Goal: Task Accomplishment & Management: Manage account settings

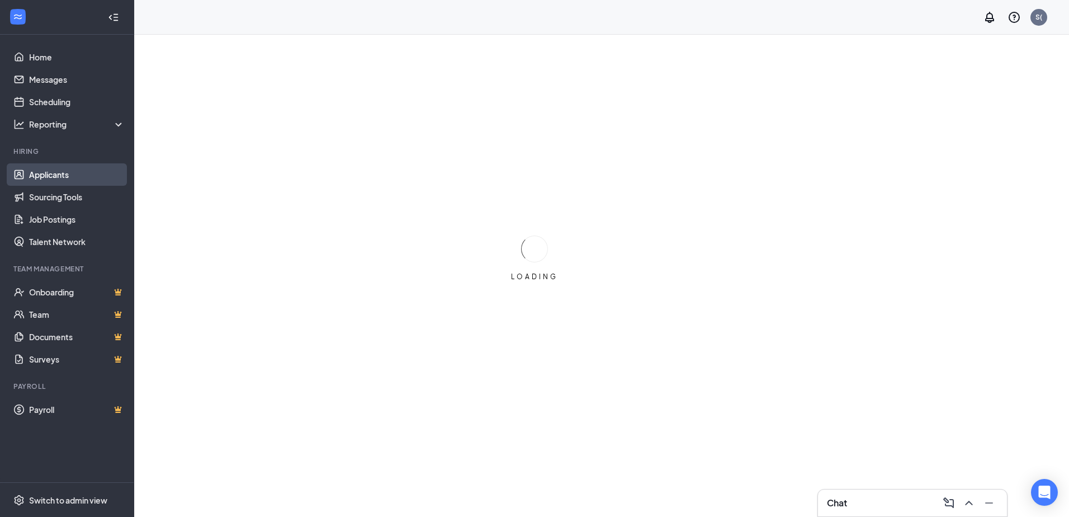
click at [39, 172] on link "Applicants" at bounding box center [77, 174] width 96 height 22
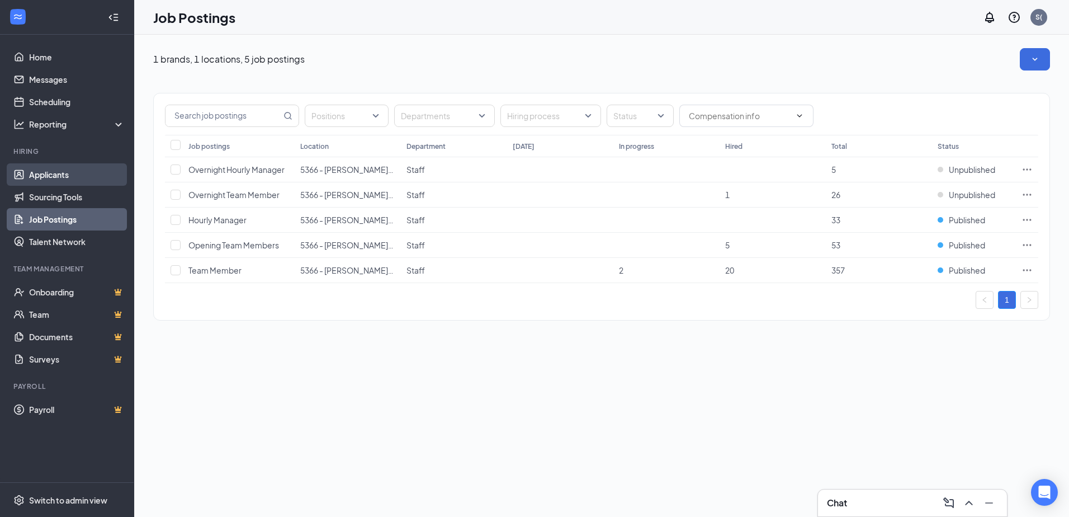
click at [39, 172] on link "Applicants" at bounding box center [77, 174] width 96 height 22
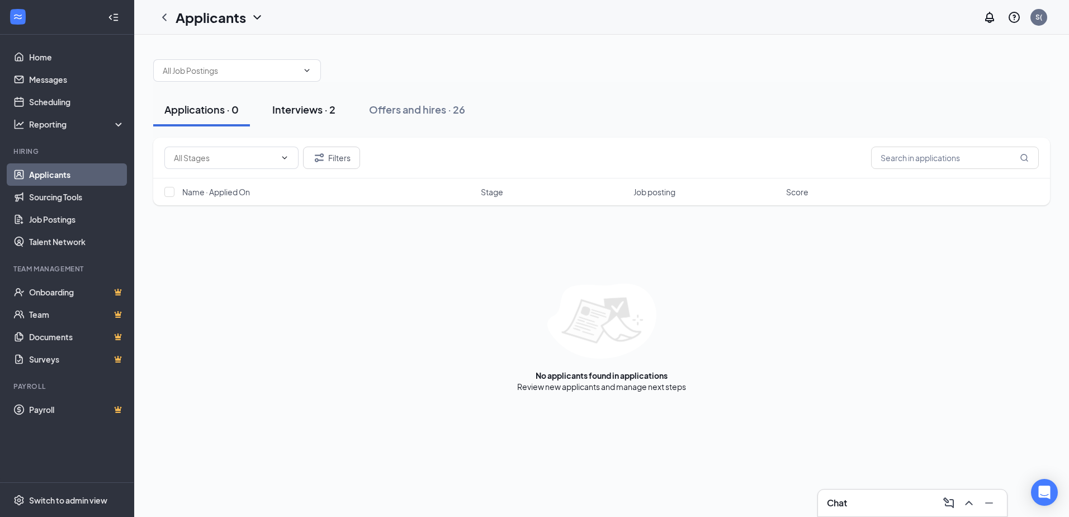
click at [307, 112] on div "Interviews · 2" at bounding box center [303, 109] width 63 height 14
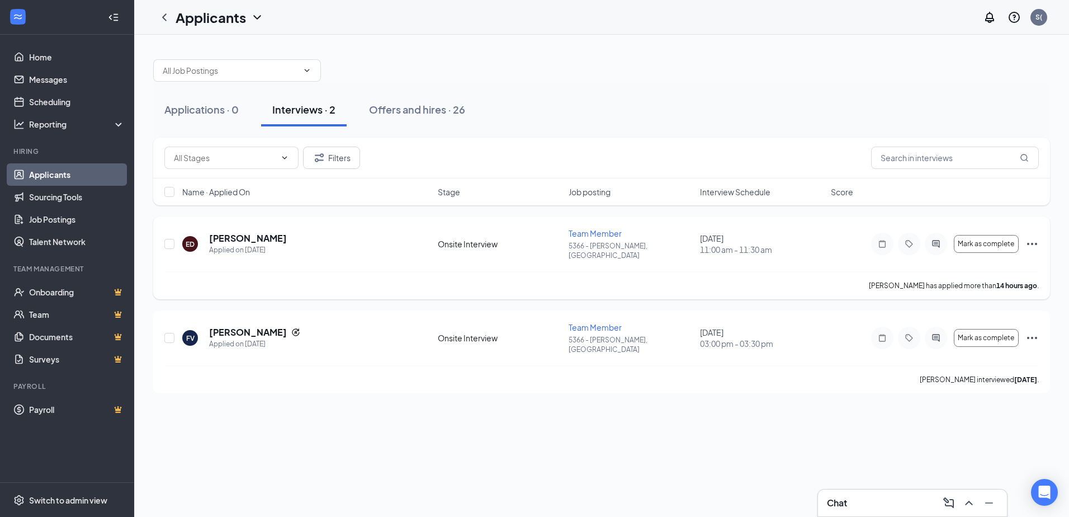
click at [1029, 238] on icon "Ellipses" at bounding box center [1031, 243] width 13 height 13
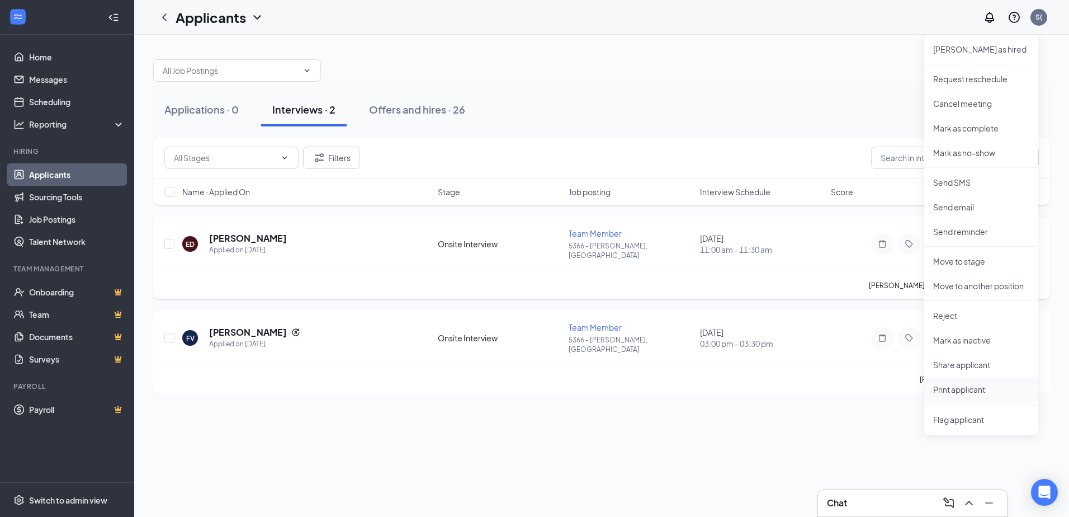
click at [939, 391] on p "Print applicant" at bounding box center [981, 388] width 96 height 11
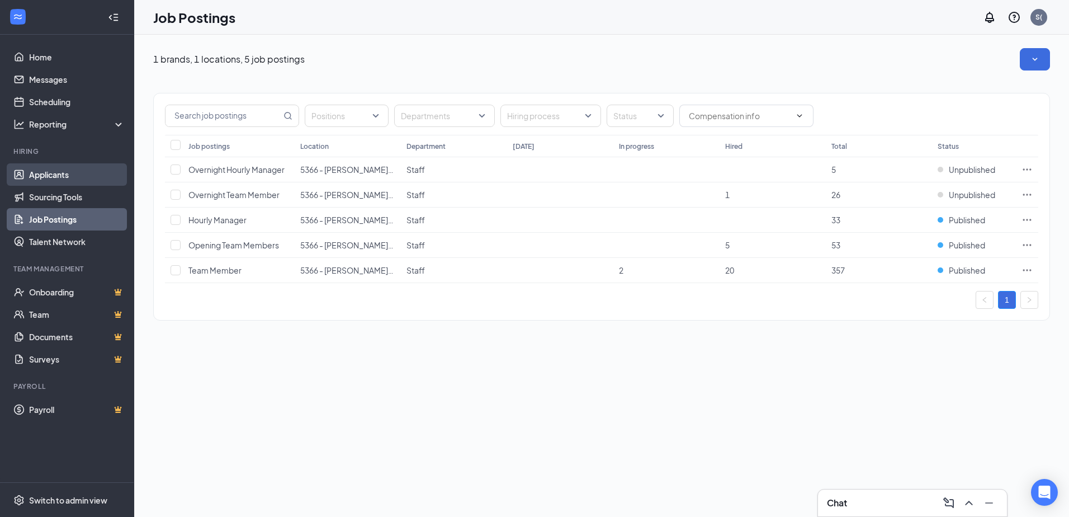
click at [53, 173] on link "Applicants" at bounding box center [77, 174] width 96 height 22
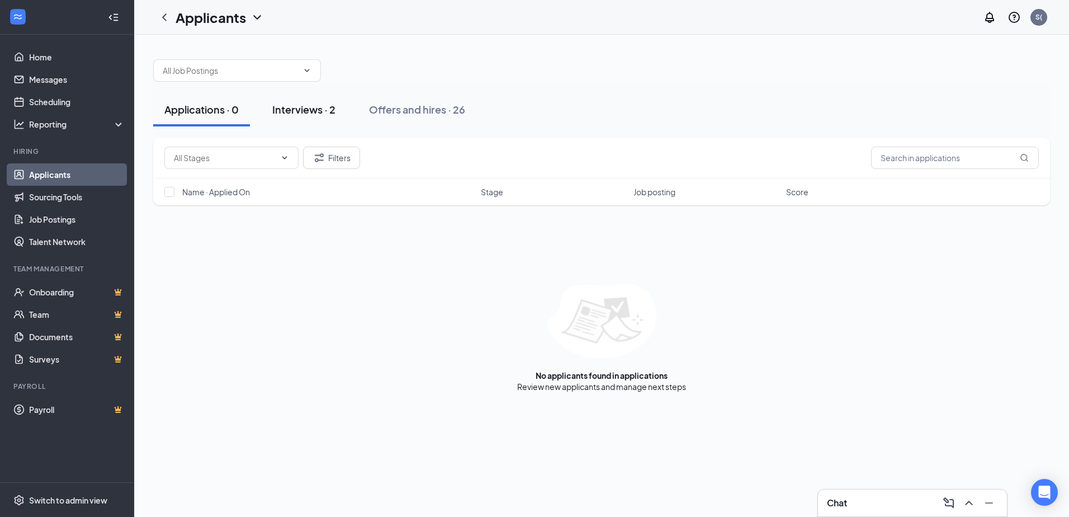
click at [314, 107] on div "Interviews · 2" at bounding box center [303, 109] width 63 height 14
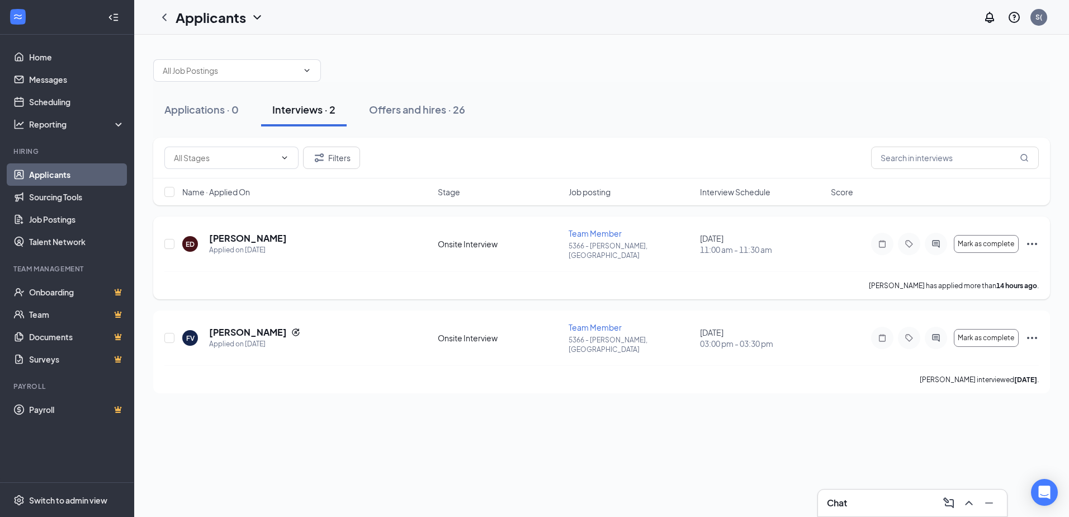
click at [1034, 238] on icon "Ellipses" at bounding box center [1031, 243] width 13 height 13
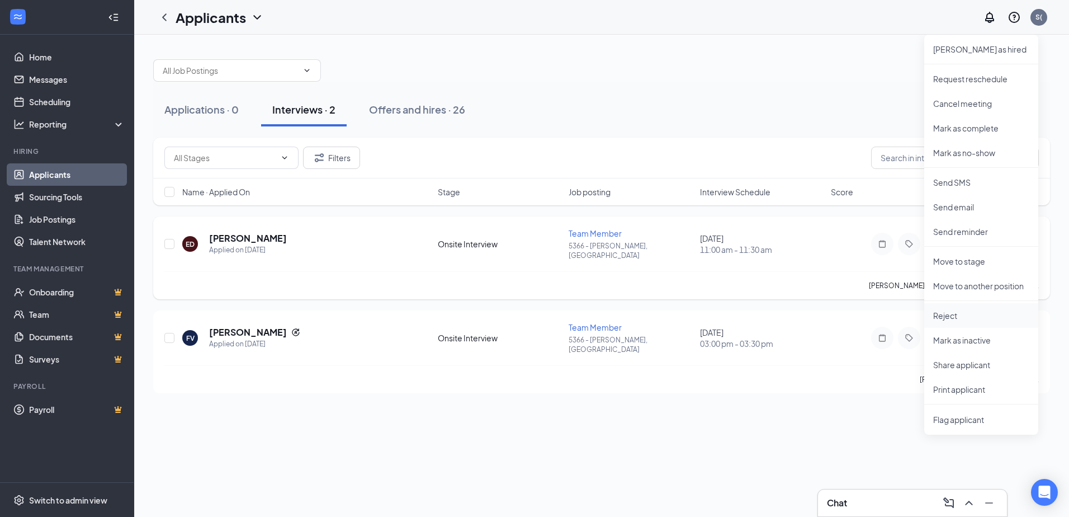
click at [945, 309] on li "Reject" at bounding box center [981, 315] width 114 height 25
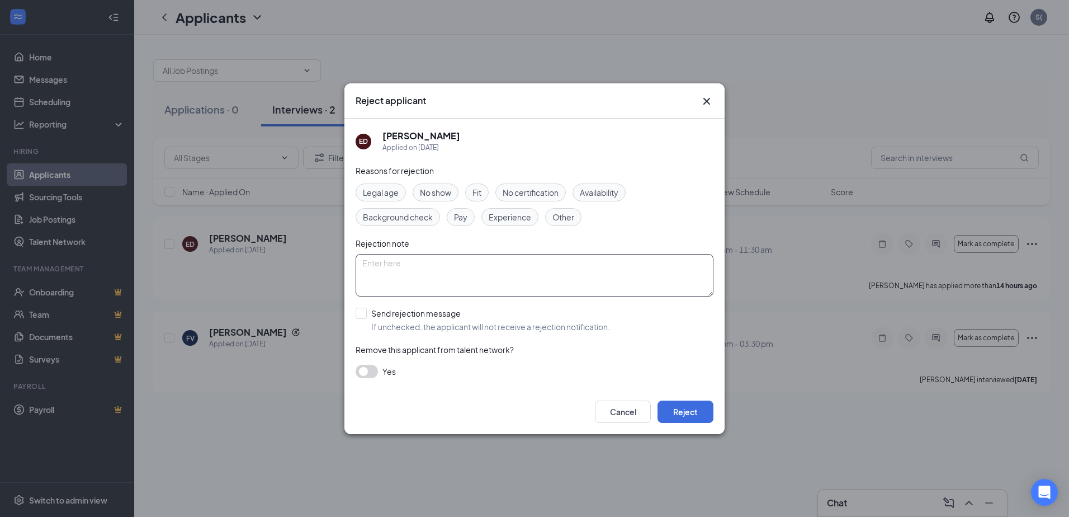
click at [432, 268] on textarea at bounding box center [535, 275] width 358 height 42
type textarea "I do not have any positions available at this time."
click at [360, 312] on input "Send rejection message If unchecked, the applicant will not receive a rejection…" at bounding box center [483, 319] width 254 height 25
checkbox input "true"
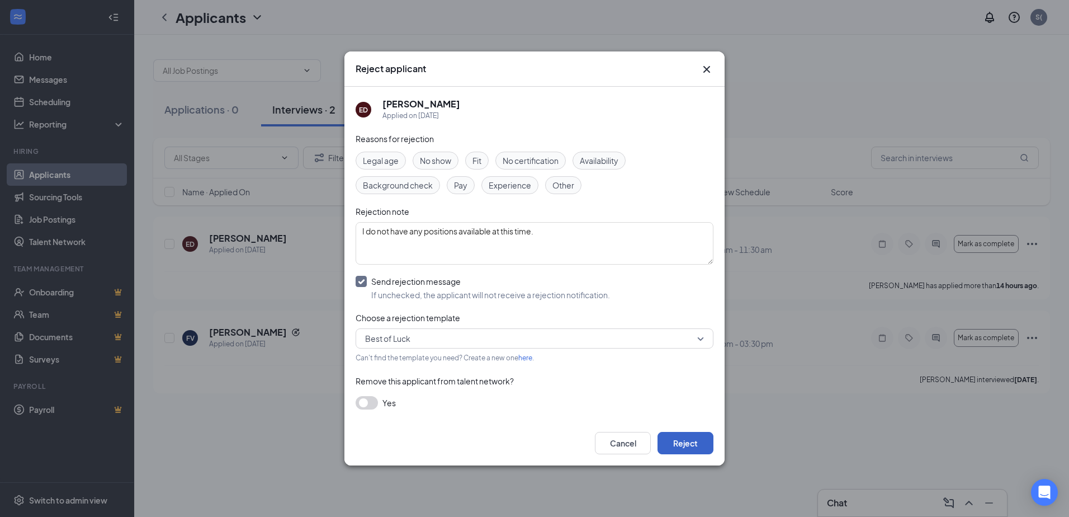
click at [688, 439] on button "Reject" at bounding box center [685, 443] width 56 height 22
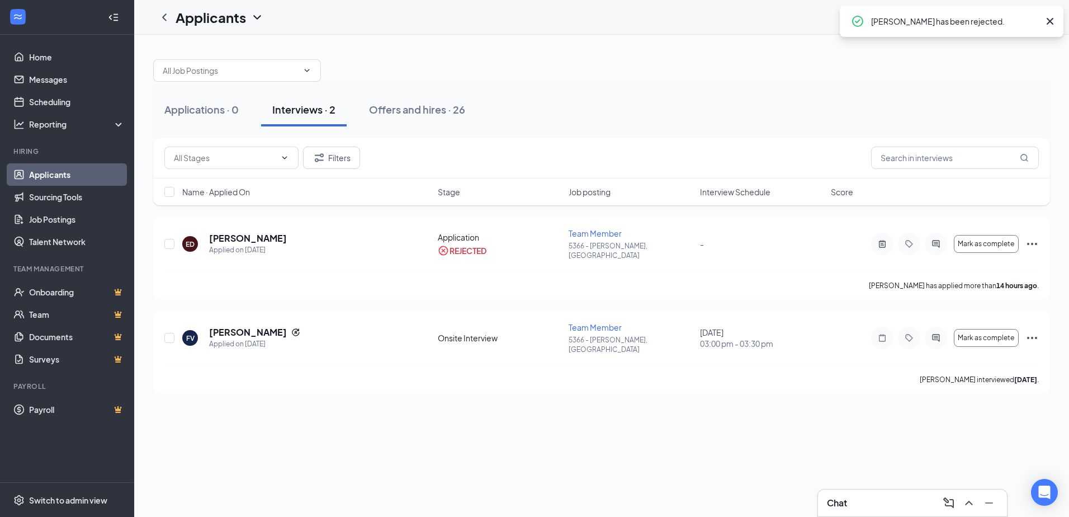
click at [838, 498] on h3 "Chat" at bounding box center [837, 502] width 20 height 12
